Goal: Task Accomplishment & Management: Complete application form

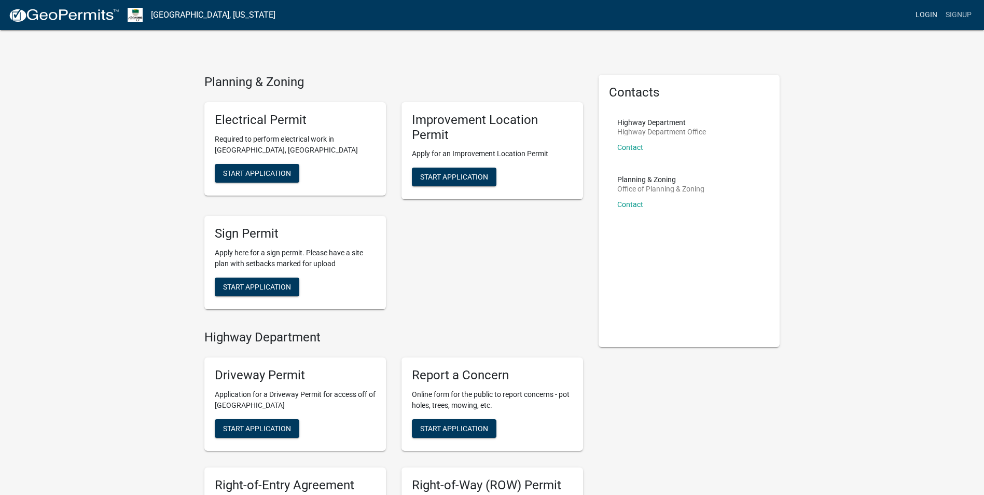
click at [926, 12] on link "Login" at bounding box center [926, 15] width 30 height 20
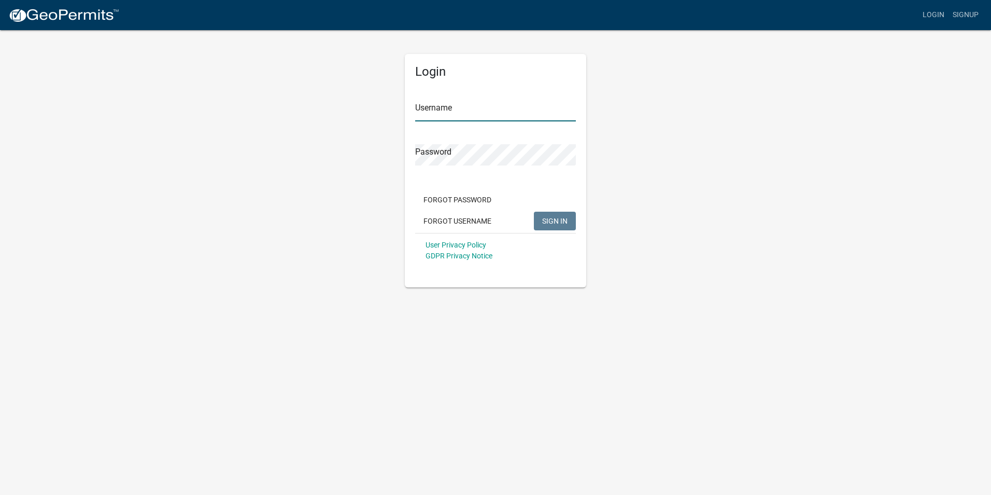
type input "Corriehovee"
click at [543, 222] on span "SIGN IN" at bounding box center [554, 220] width 25 height 8
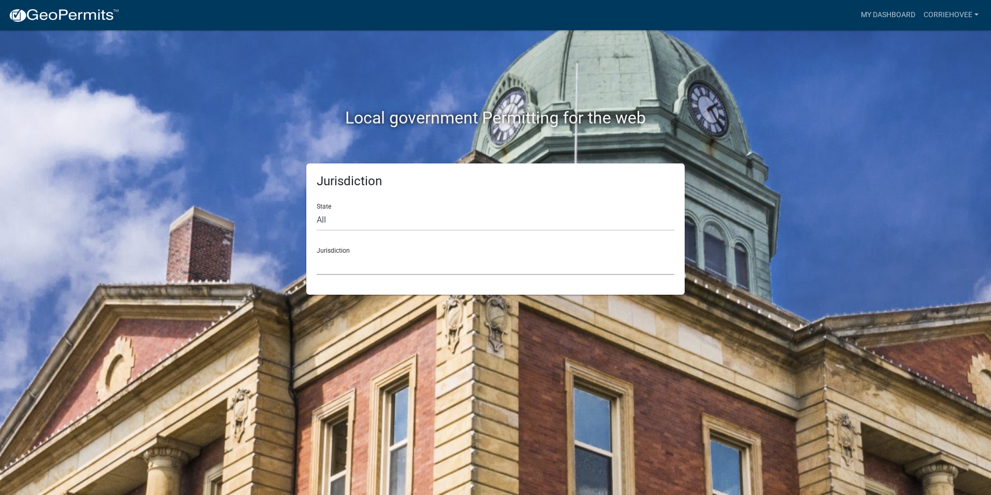
click at [334, 263] on select "[GEOGRAPHIC_DATA], [US_STATE] [GEOGRAPHIC_DATA], [US_STATE][PERSON_NAME][GEOGRA…" at bounding box center [496, 264] width 358 height 21
click at [235, 228] on div "Jurisdiction State All [US_STATE] [US_STATE] [US_STATE] [US_STATE] [US_STATE] […" at bounding box center [495, 228] width 591 height 131
click at [906, 12] on link "My Dashboard" at bounding box center [888, 15] width 63 height 20
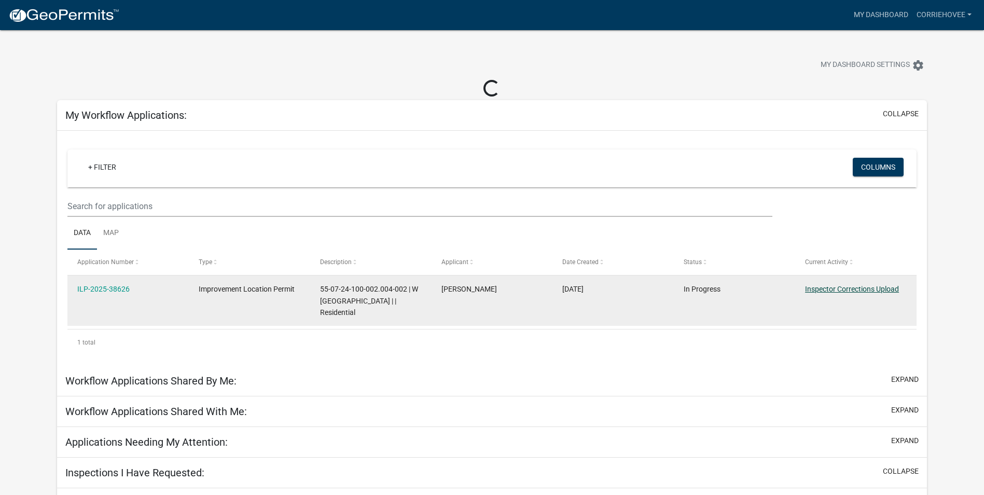
click at [838, 291] on link "Inspector Corrections Upload" at bounding box center [852, 289] width 94 height 8
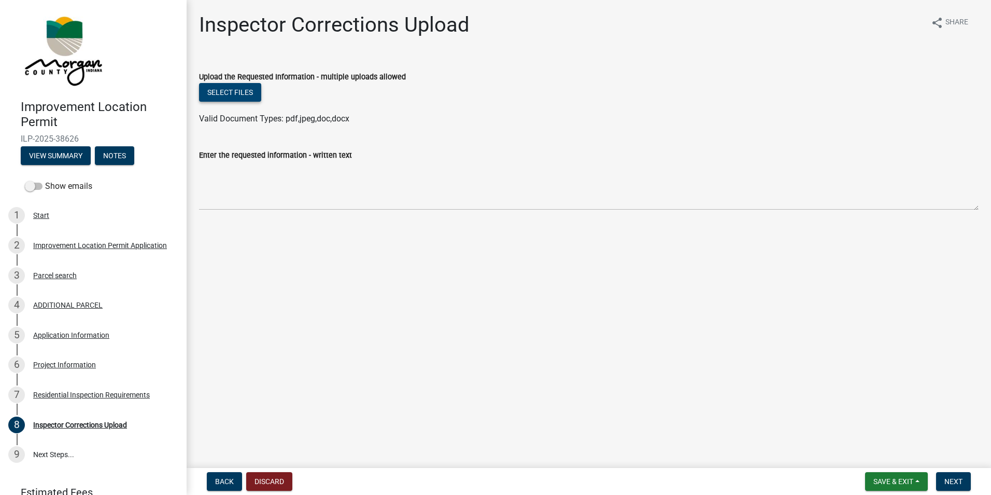
click at [227, 89] on button "Select files" at bounding box center [230, 92] width 62 height 19
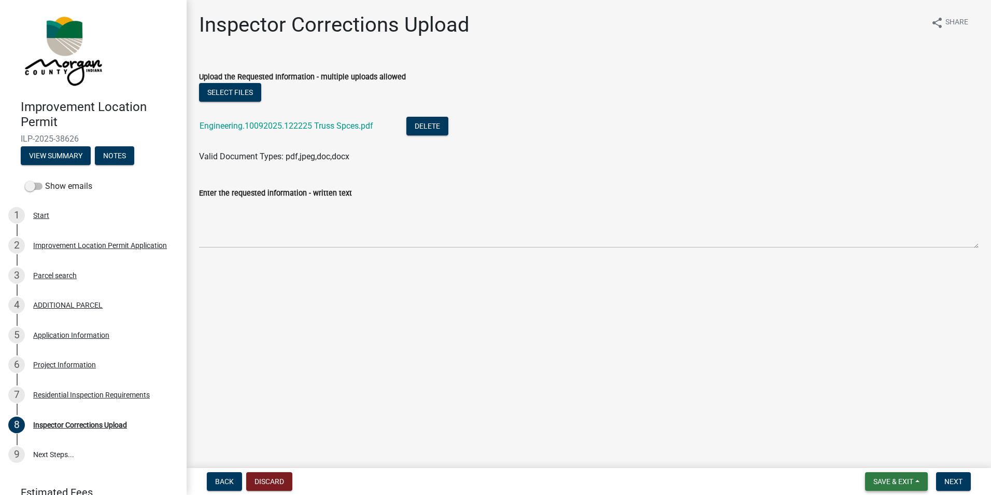
click at [897, 478] on span "Save & Exit" at bounding box center [894, 481] width 40 height 8
click at [256, 194] on label "Enter the requested information - written text" at bounding box center [275, 193] width 153 height 7
click at [256, 199] on textarea "Enter the requested information - written text" at bounding box center [589, 223] width 780 height 49
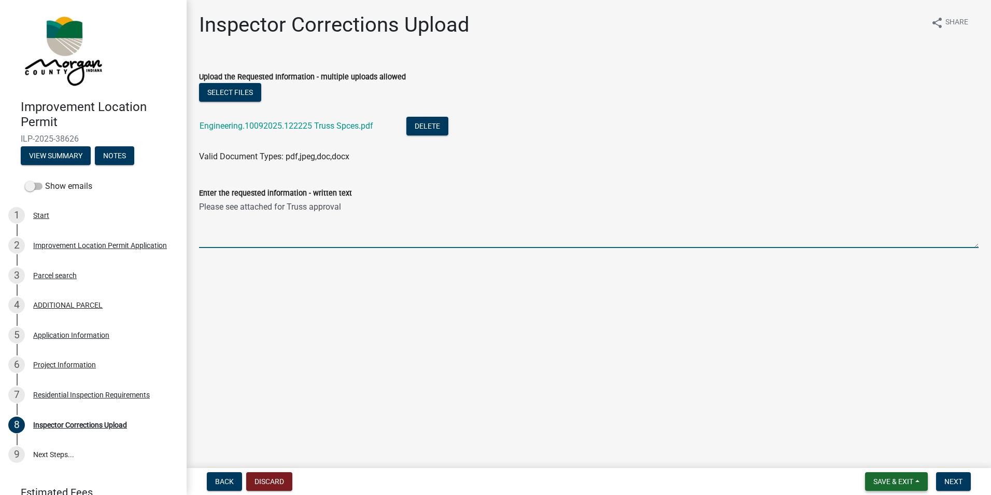
type textarea "Please see attached for Truss approval"
click at [886, 479] on span "Save & Exit" at bounding box center [894, 481] width 40 height 8
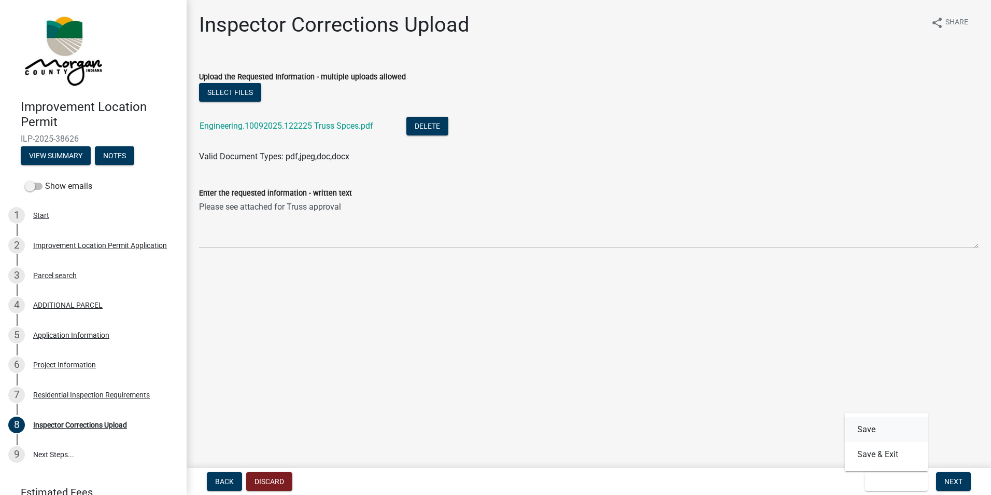
click at [876, 434] on button "Save" at bounding box center [886, 429] width 83 height 25
drag, startPoint x: 945, startPoint y: 482, endPoint x: 852, endPoint y: 417, distance: 113.2
click at [946, 481] on span "Next" at bounding box center [954, 481] width 18 height 8
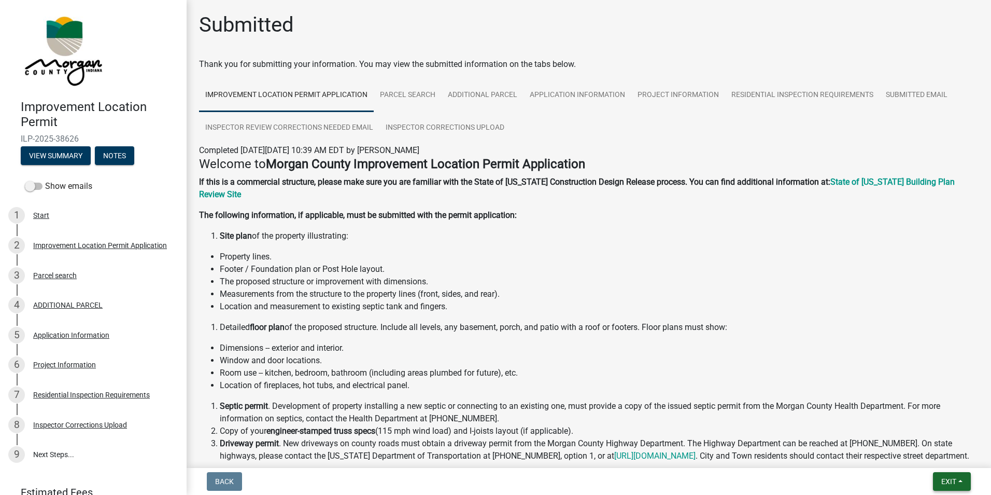
click at [945, 485] on span "Exit" at bounding box center [949, 481] width 15 height 8
click at [911, 455] on button "Save & Exit" at bounding box center [929, 454] width 83 height 25
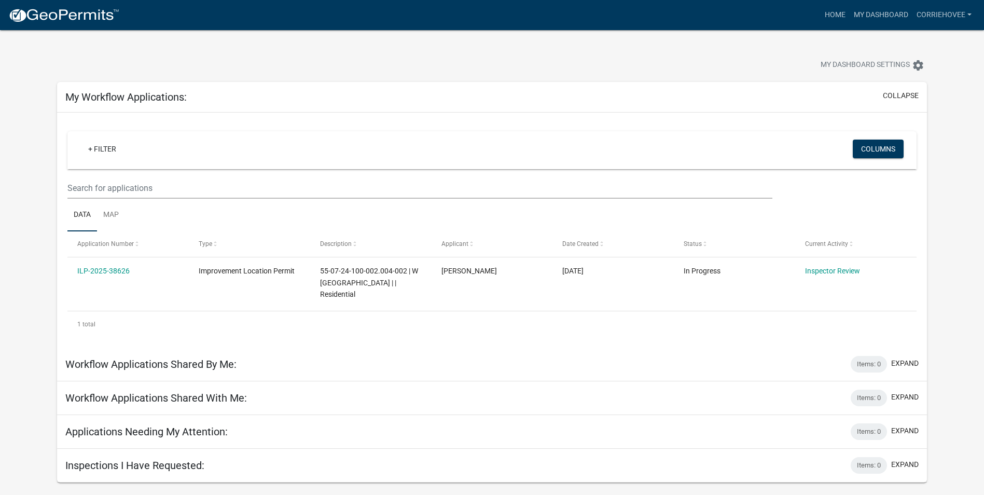
click at [10, 214] on app-user-applications "more_horiz Home My Dashboard corriehovee Account Logout My Dashboard Settings s…" at bounding box center [492, 256] width 984 height 452
